Goal: Information Seeking & Learning: Understand process/instructions

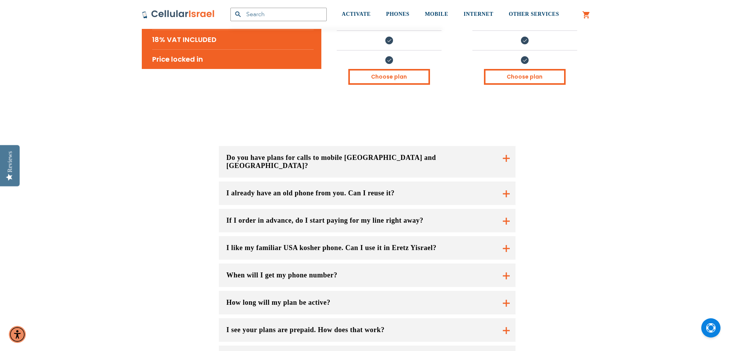
scroll to position [501, 0]
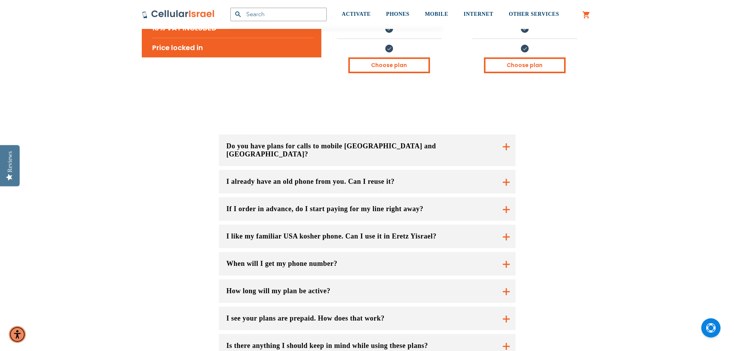
click at [277, 294] on button "Is there anything I should keep in mind while using these plans?" at bounding box center [367, 291] width 297 height 24
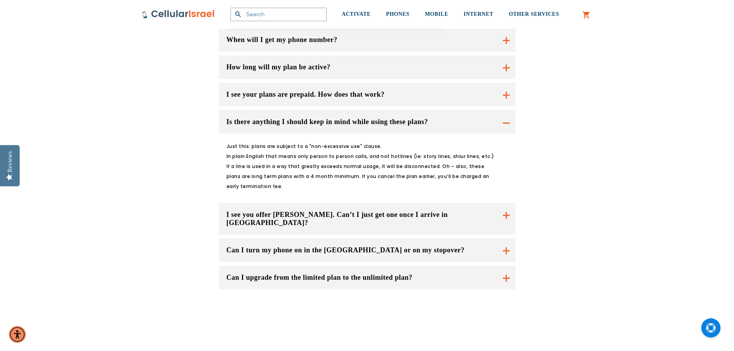
scroll to position [732, 0]
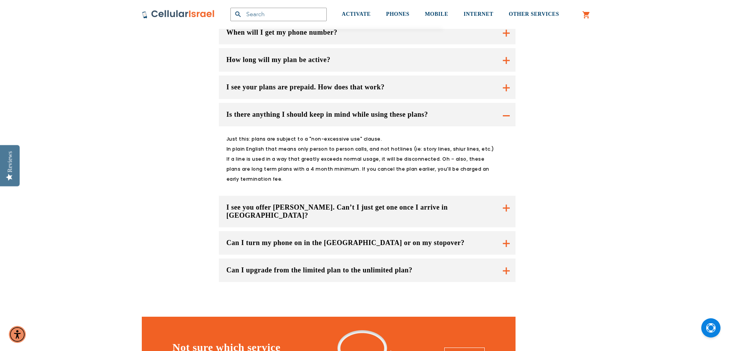
click at [279, 196] on button "Can I turn my phone on in the [GEOGRAPHIC_DATA] or on my stopover?" at bounding box center [367, 212] width 297 height 32
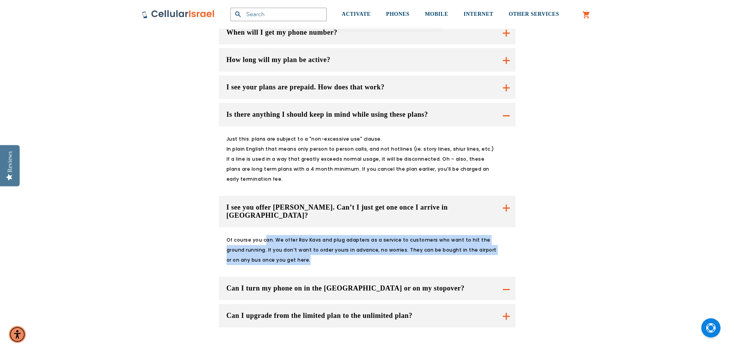
drag, startPoint x: 267, startPoint y: 175, endPoint x: 326, endPoint y: 197, distance: 63.4
click at [326, 235] on p "Of course you can. We offer Rav Kavs and plug adapters as a service to customer…" at bounding box center [363, 250] width 272 height 30
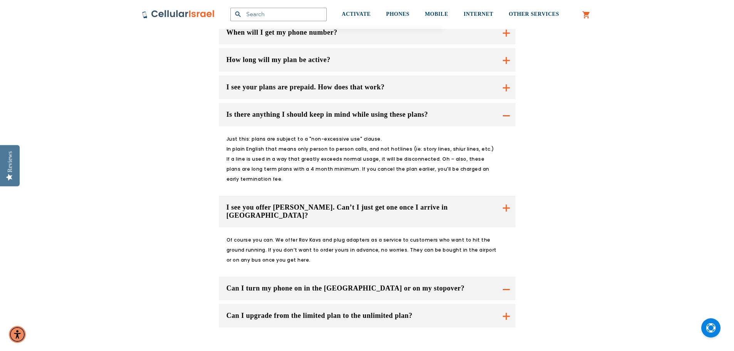
click at [330, 219] on button "Can I turn my phone on in the [GEOGRAPHIC_DATA] or on my stopover?" at bounding box center [367, 212] width 297 height 32
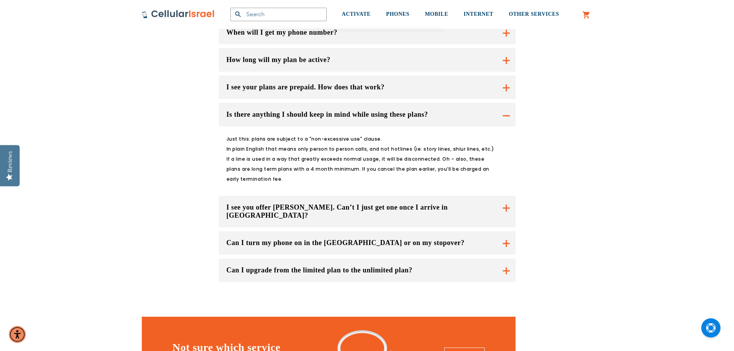
click at [330, 196] on button "Can I turn my phone on in the [GEOGRAPHIC_DATA] or on my stopover?" at bounding box center [367, 212] width 297 height 32
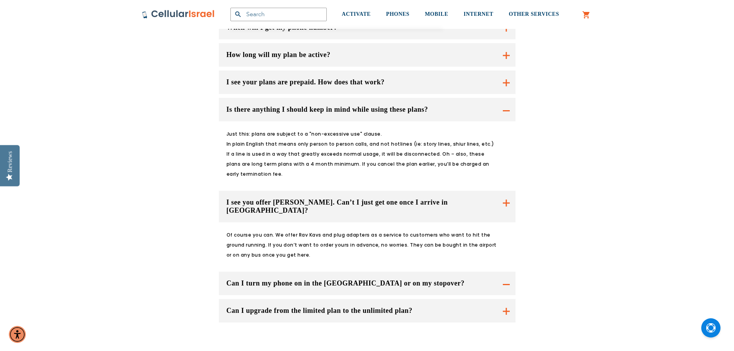
scroll to position [809, 0]
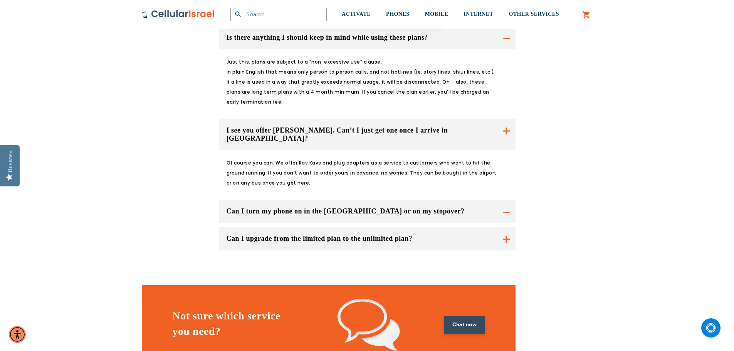
click at [473, 316] on link "Chat now" at bounding box center [464, 325] width 40 height 18
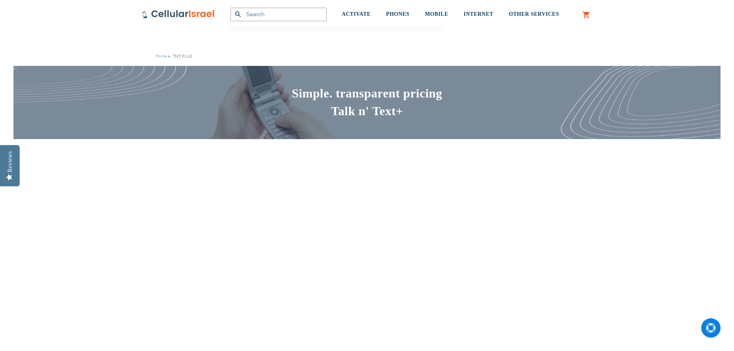
scroll to position [809, 0]
